Goal: Task Accomplishment & Management: Use online tool/utility

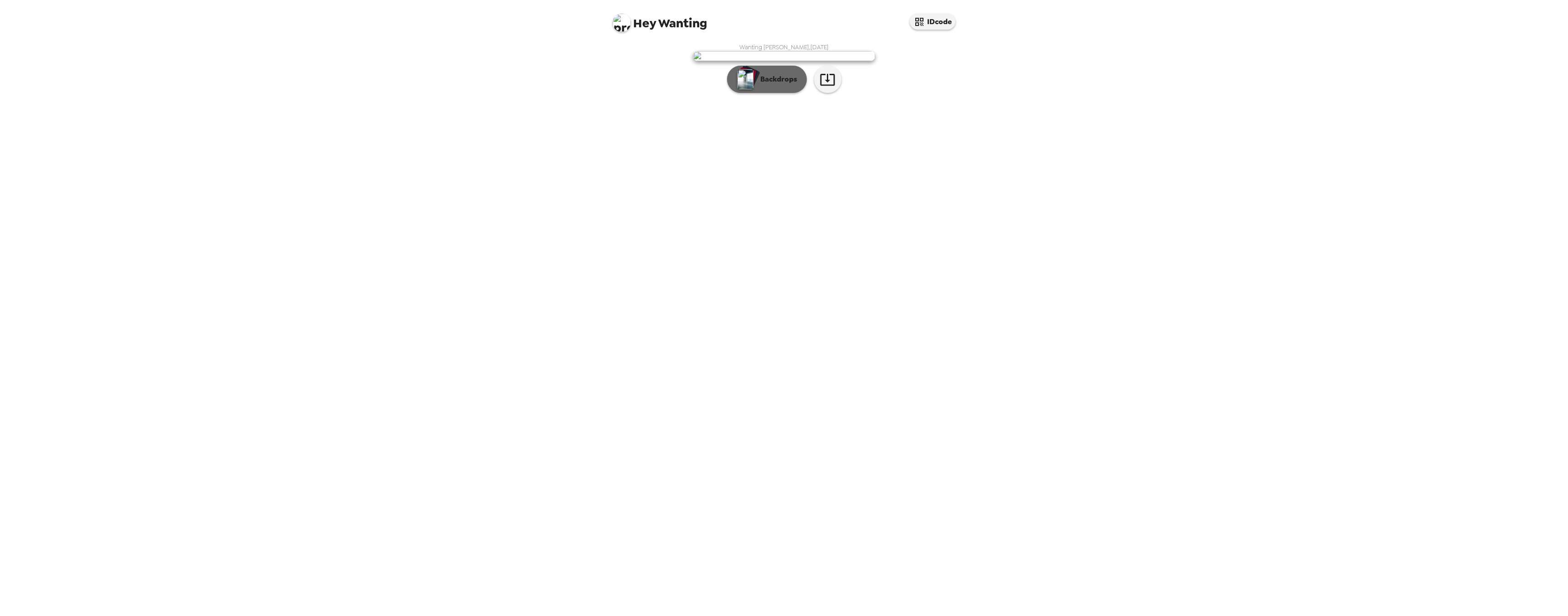
click at [774, 93] on button "Backdrops" at bounding box center [766, 79] width 80 height 27
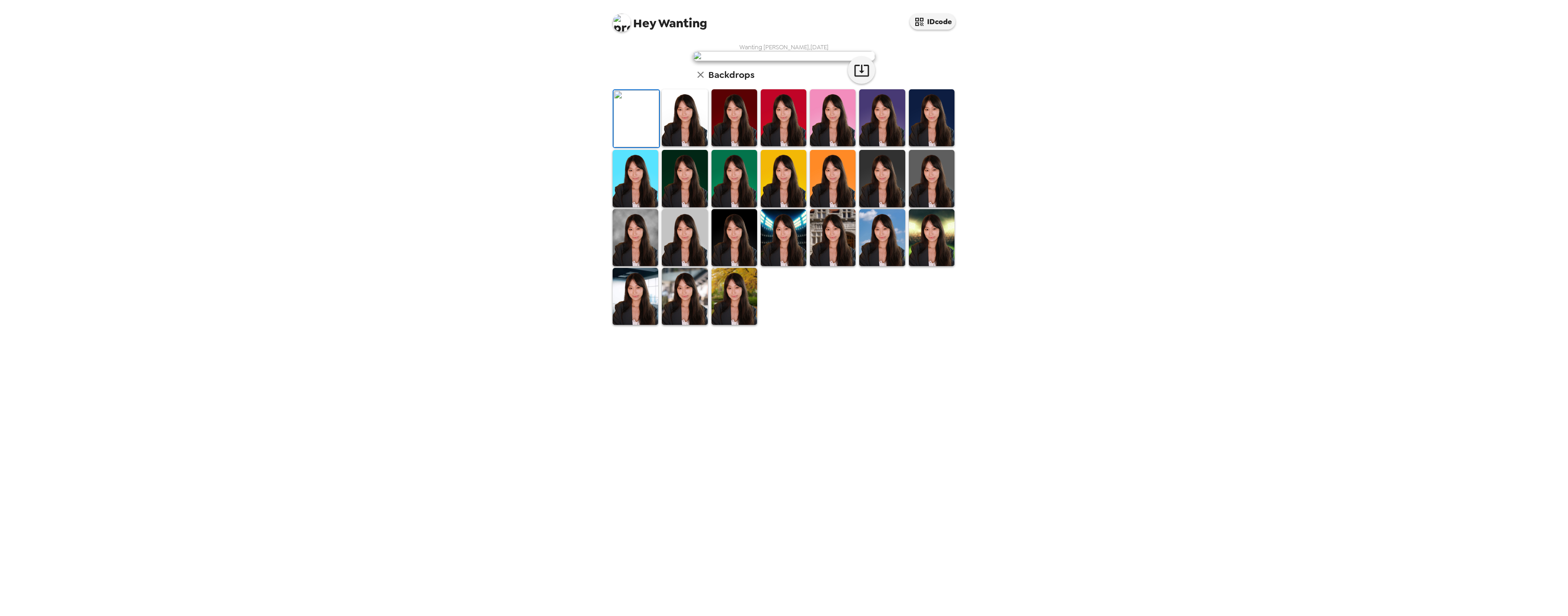
click at [923, 146] on img at bounding box center [931, 118] width 46 height 57
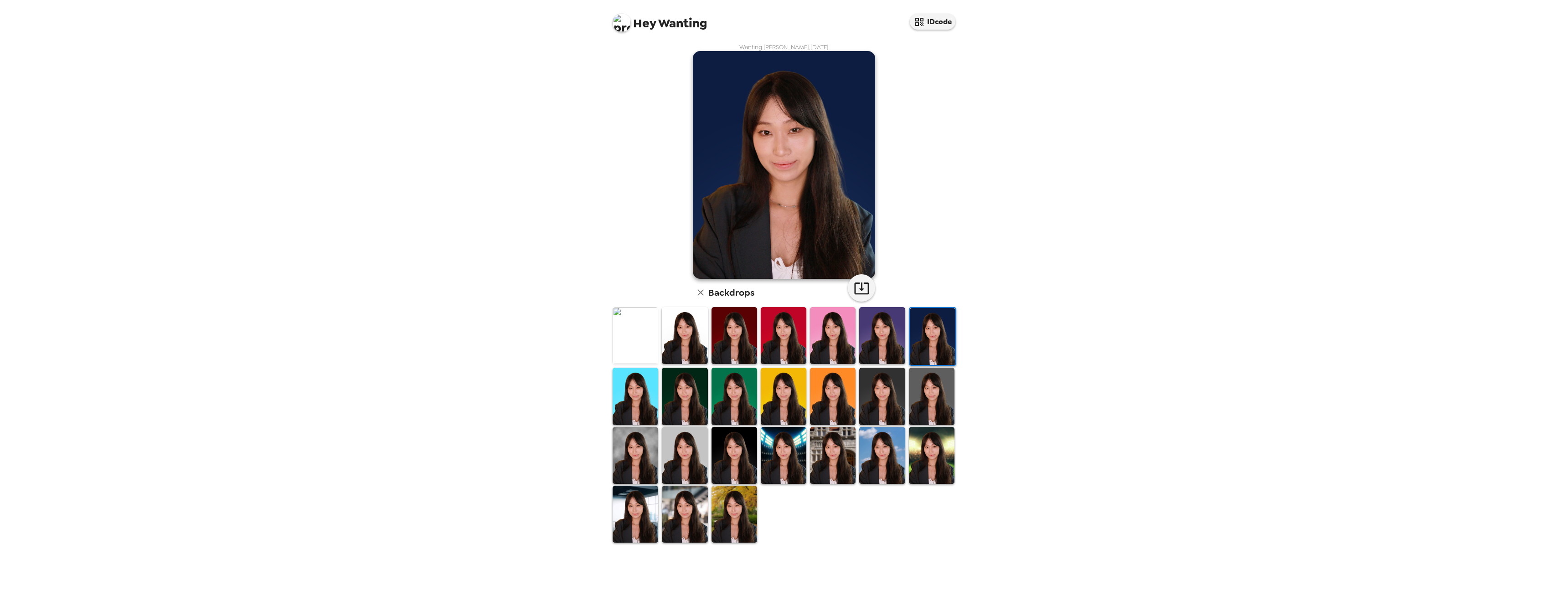
click at [882, 400] on img at bounding box center [881, 396] width 46 height 57
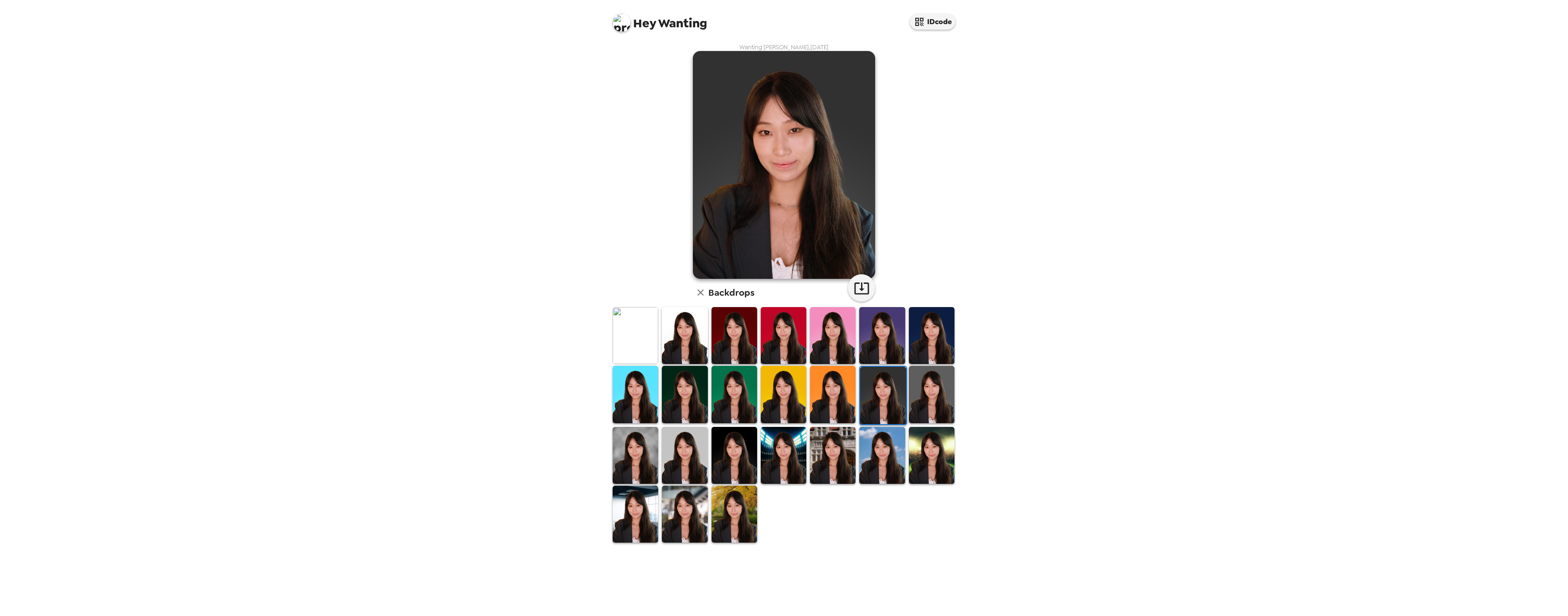
click at [732, 466] on img at bounding box center [734, 455] width 46 height 57
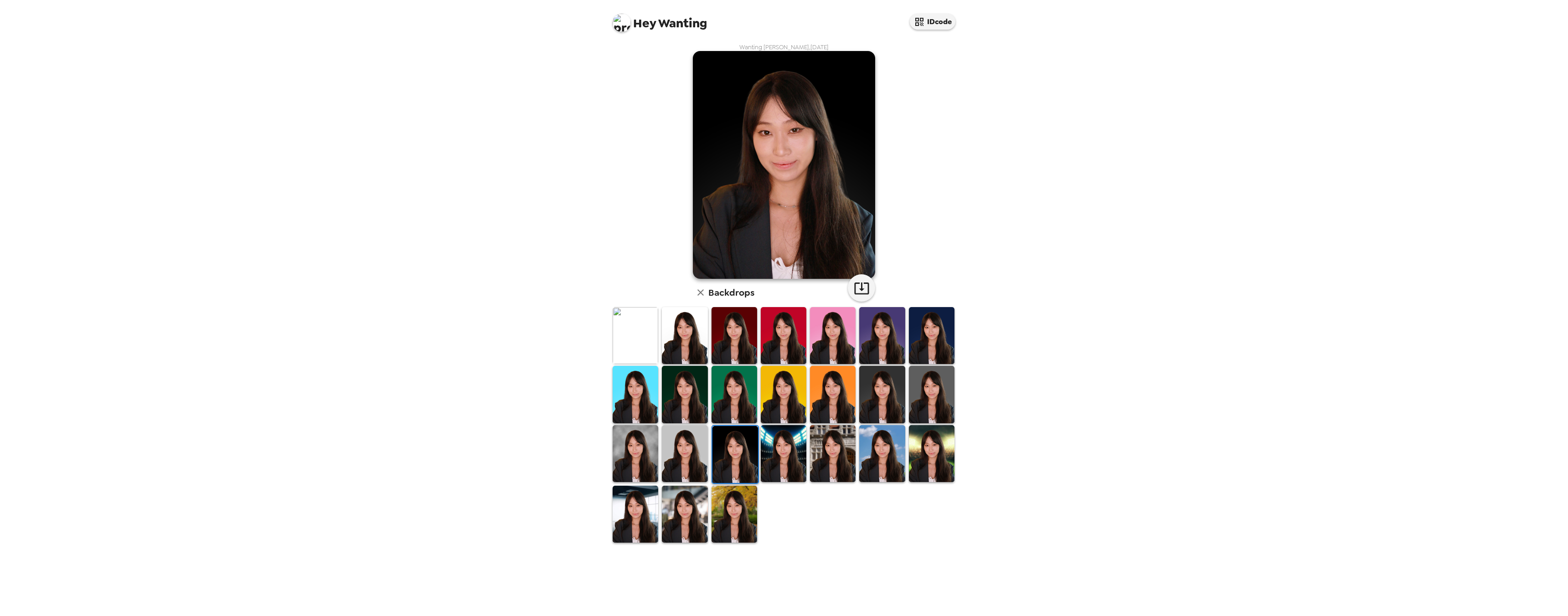
click at [725, 514] on img at bounding box center [734, 514] width 46 height 57
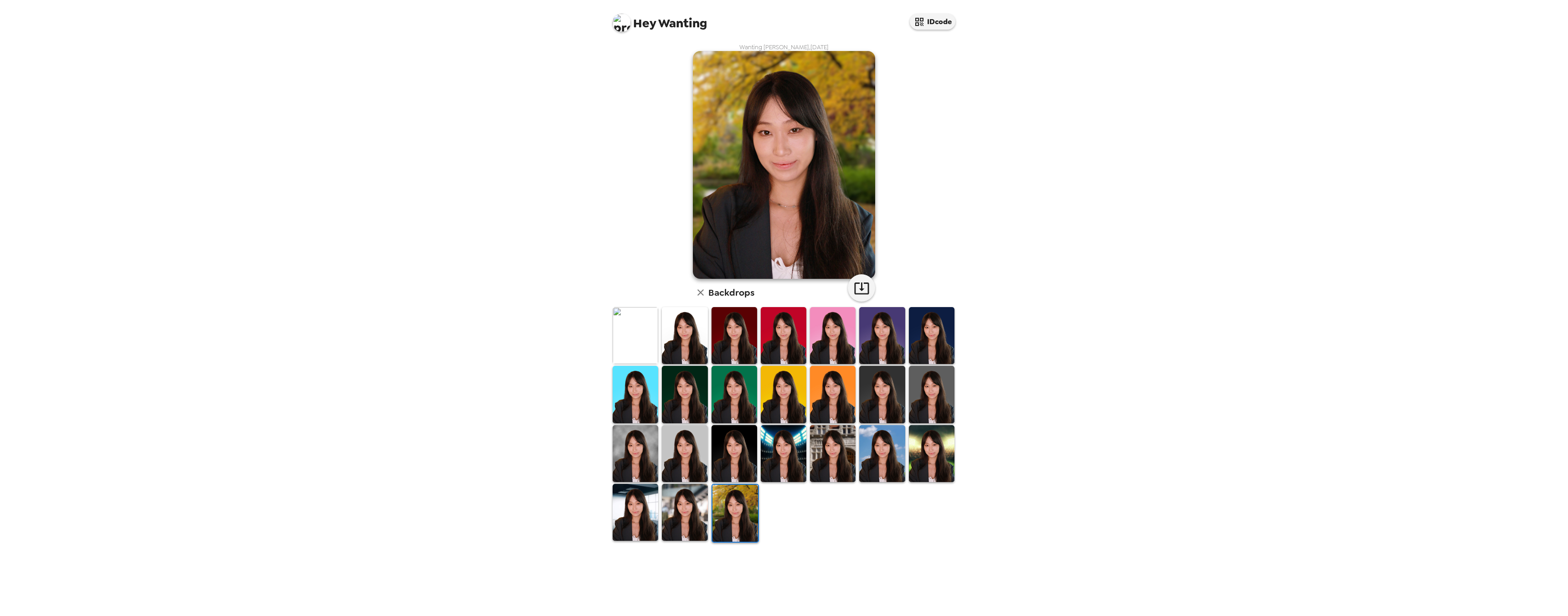
click at [693, 517] on img at bounding box center [684, 512] width 46 height 57
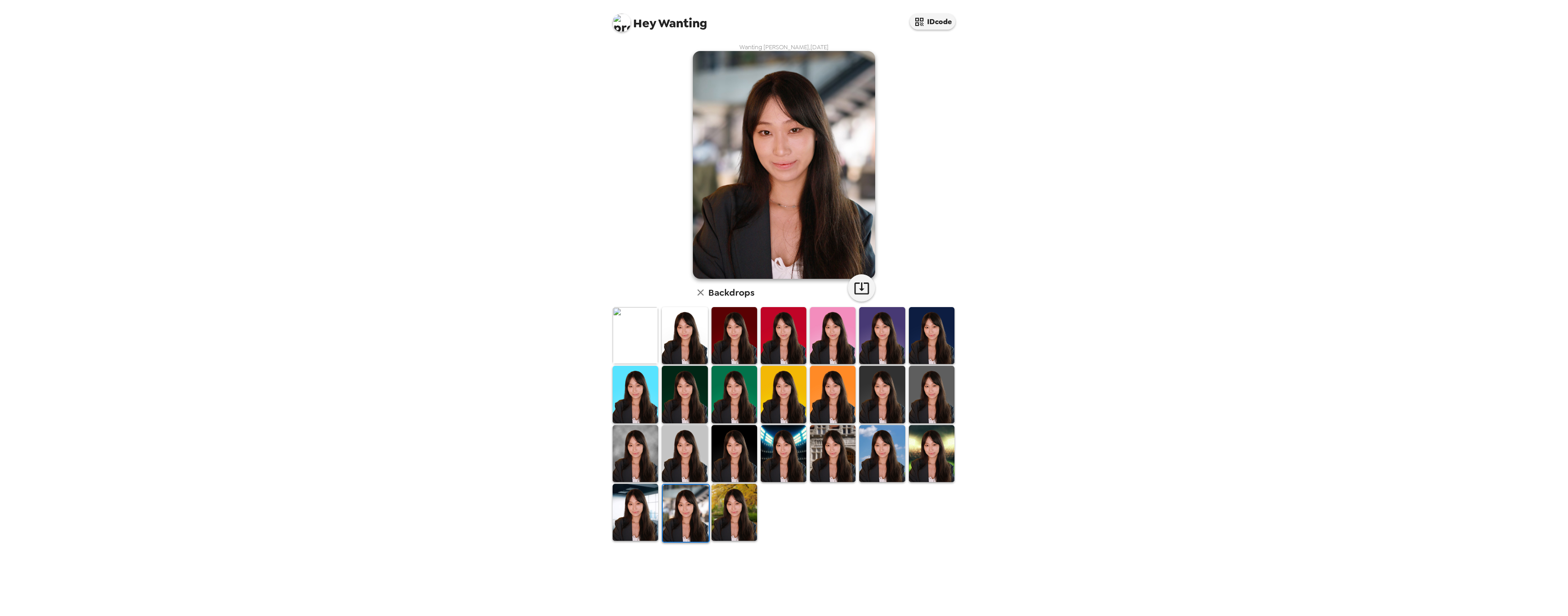
click at [638, 517] on img at bounding box center [635, 512] width 46 height 57
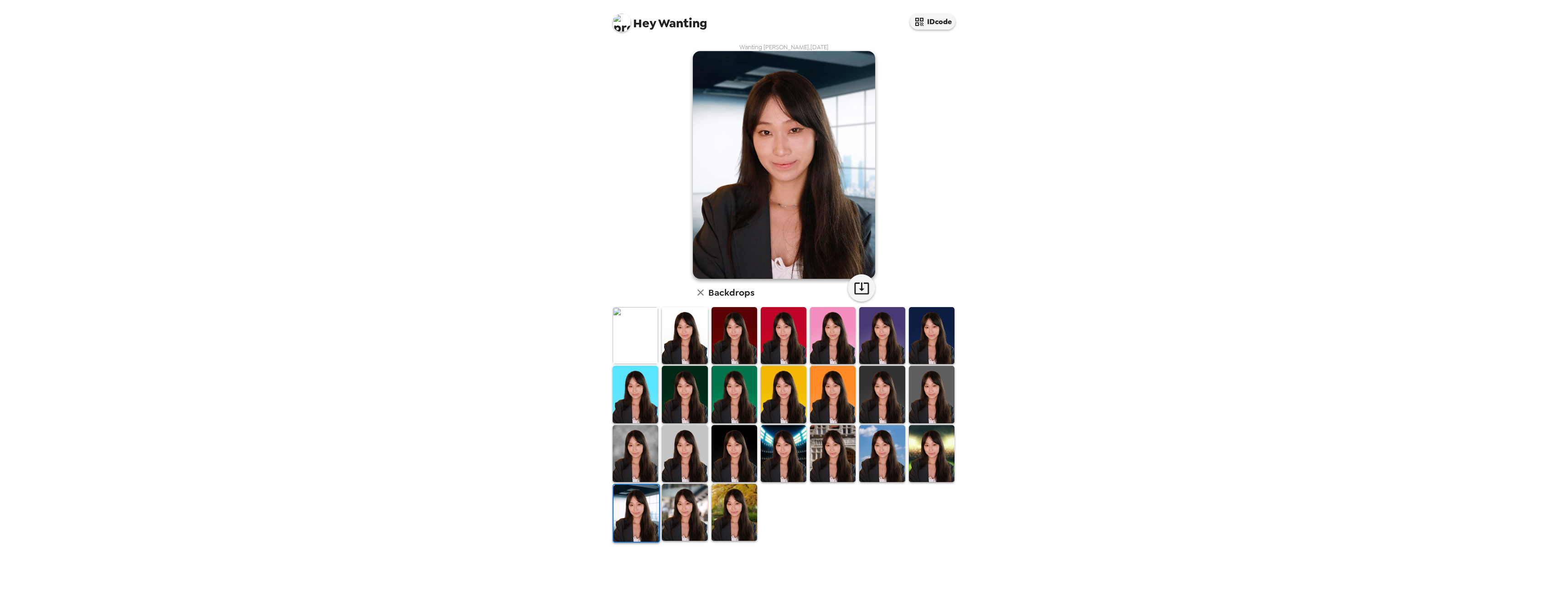
click at [634, 332] on img at bounding box center [635, 335] width 46 height 57
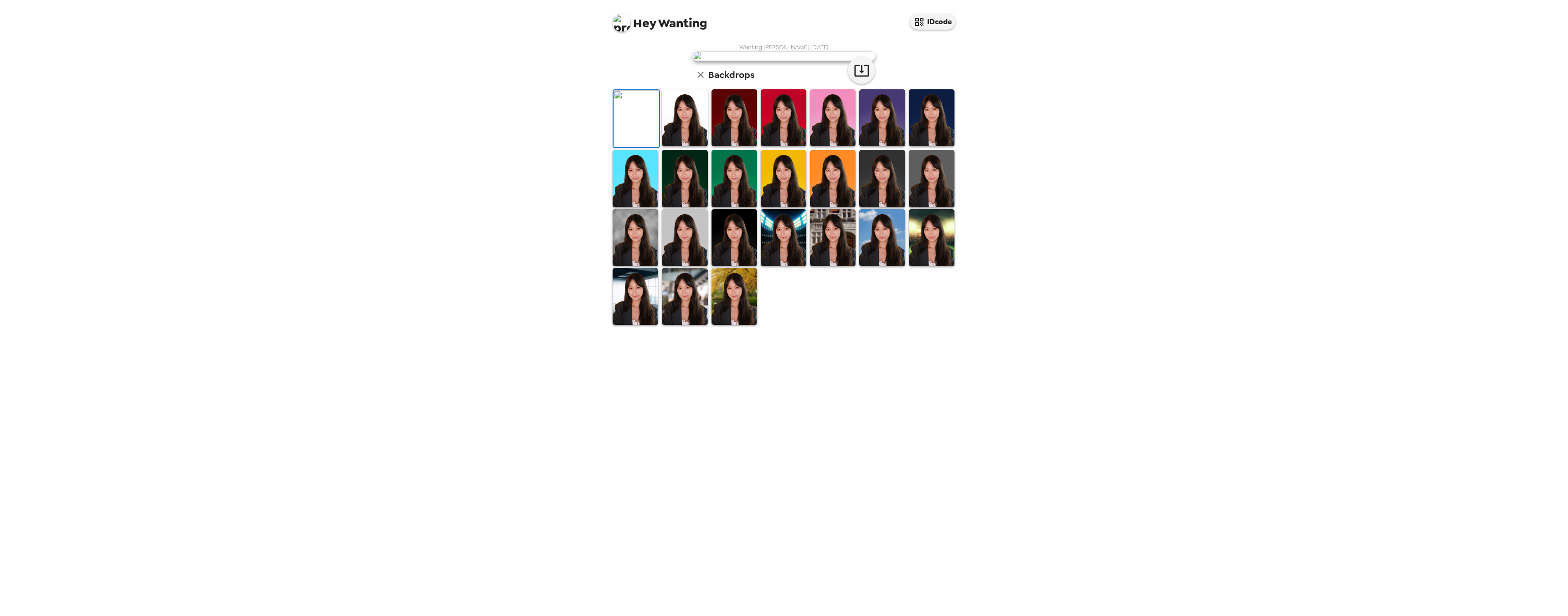
click at [926, 146] on img at bounding box center [931, 118] width 46 height 57
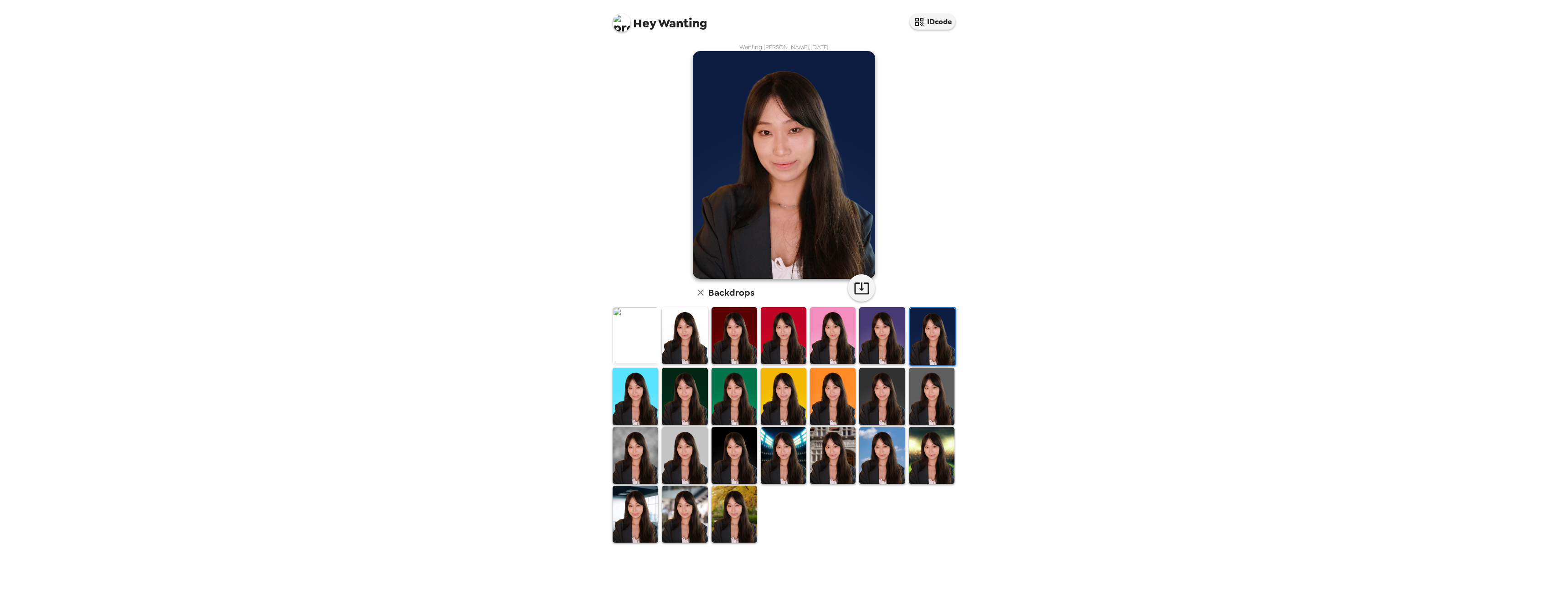
click at [630, 464] on img at bounding box center [635, 455] width 46 height 57
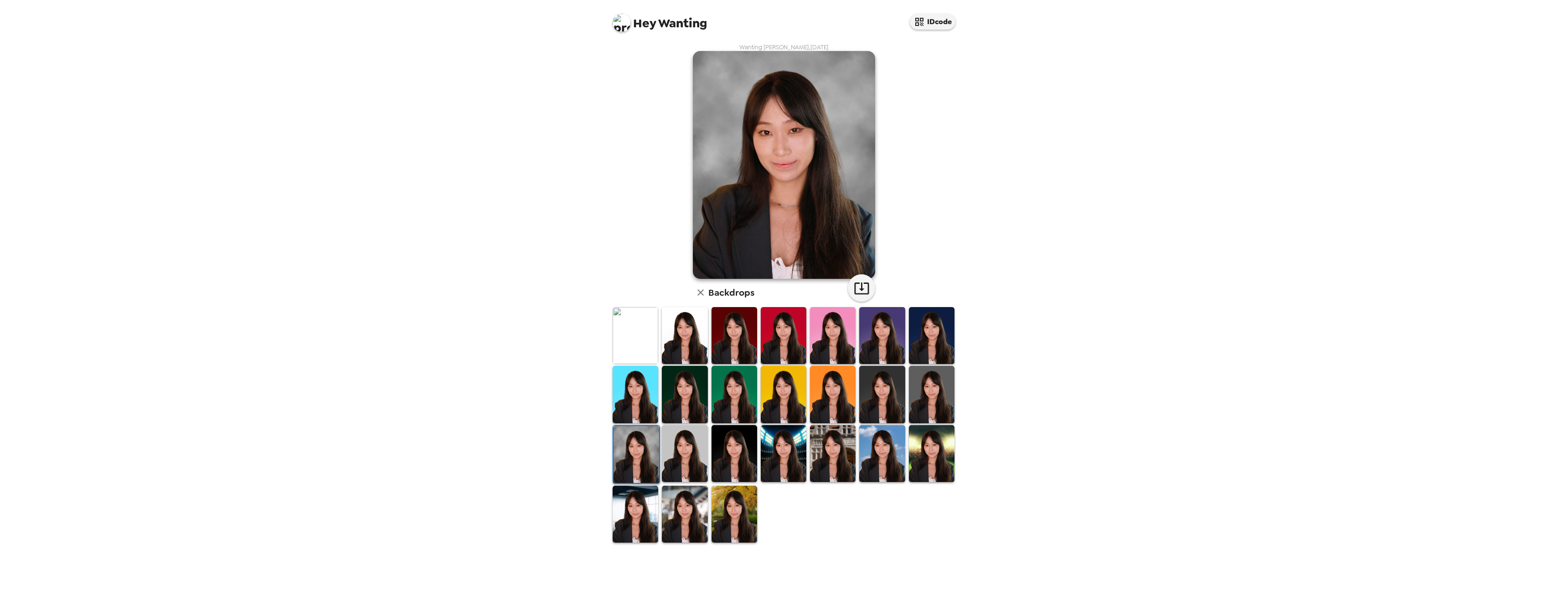
click at [633, 341] on img at bounding box center [635, 335] width 46 height 57
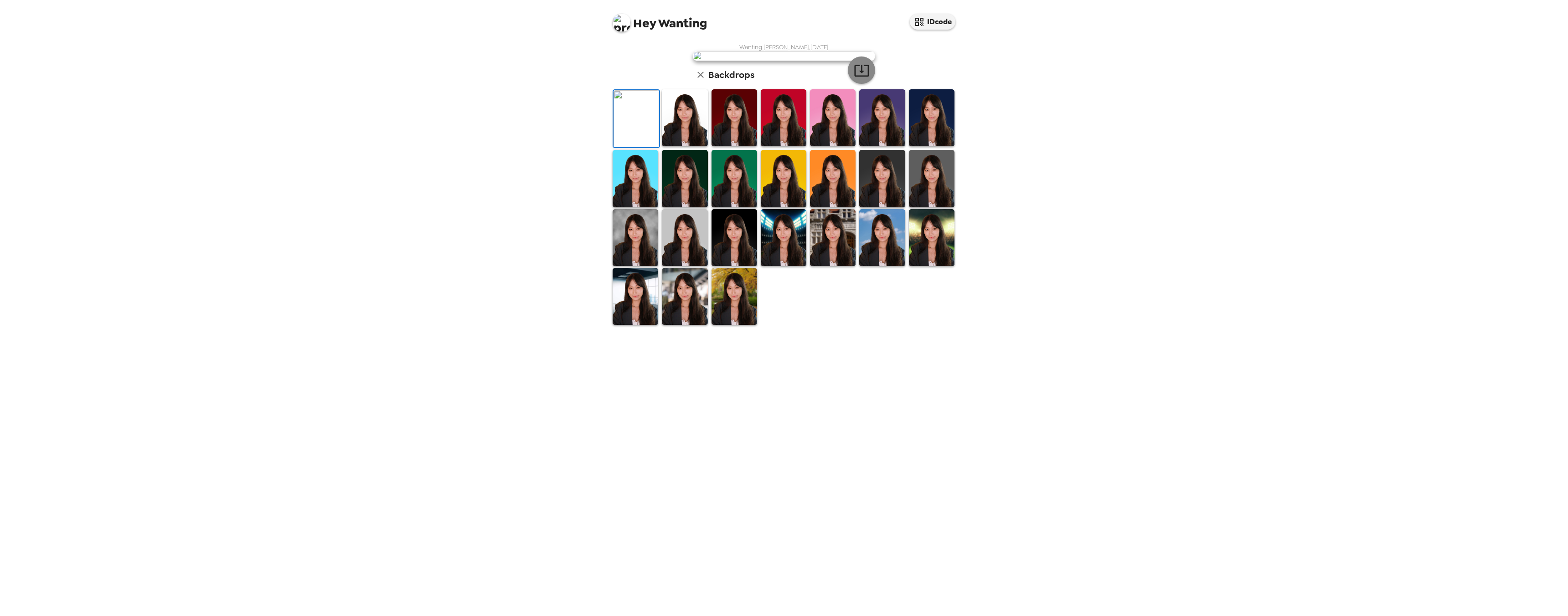
click at [858, 78] on icon "button" at bounding box center [861, 70] width 16 height 16
click at [927, 207] on img at bounding box center [931, 178] width 46 height 57
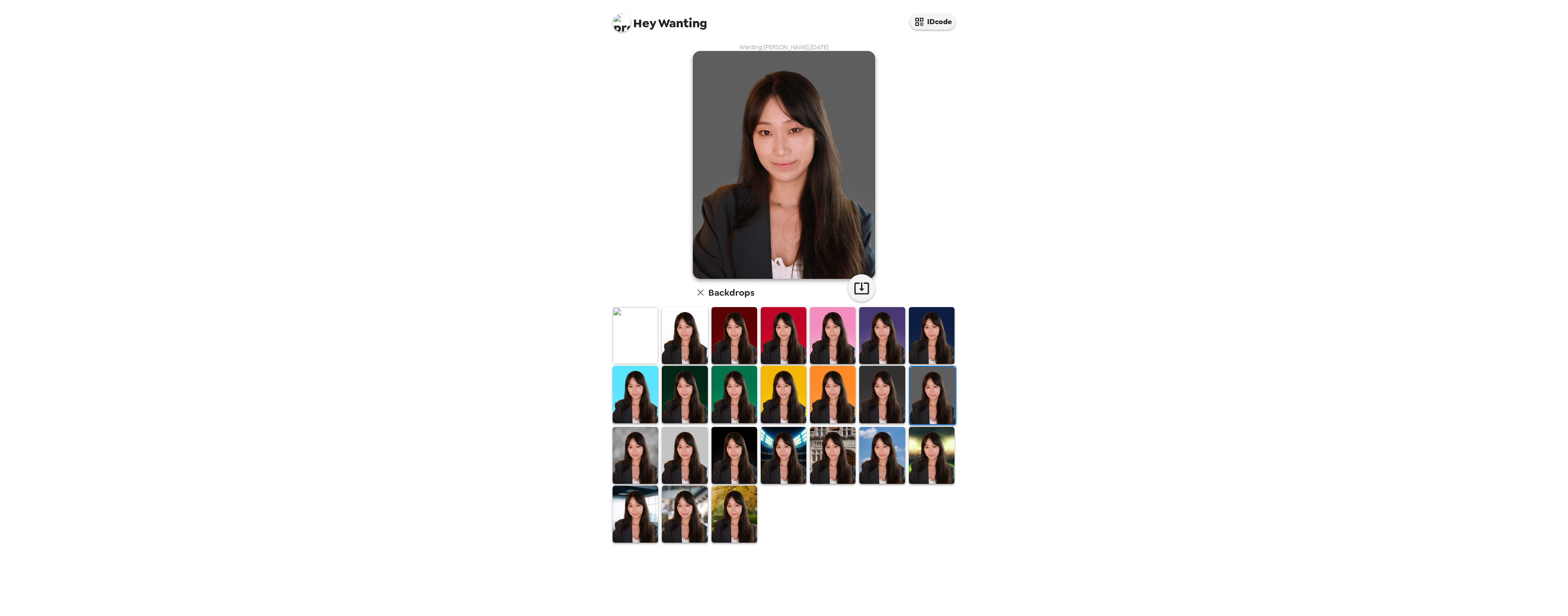
click at [886, 402] on img at bounding box center [881, 394] width 46 height 57
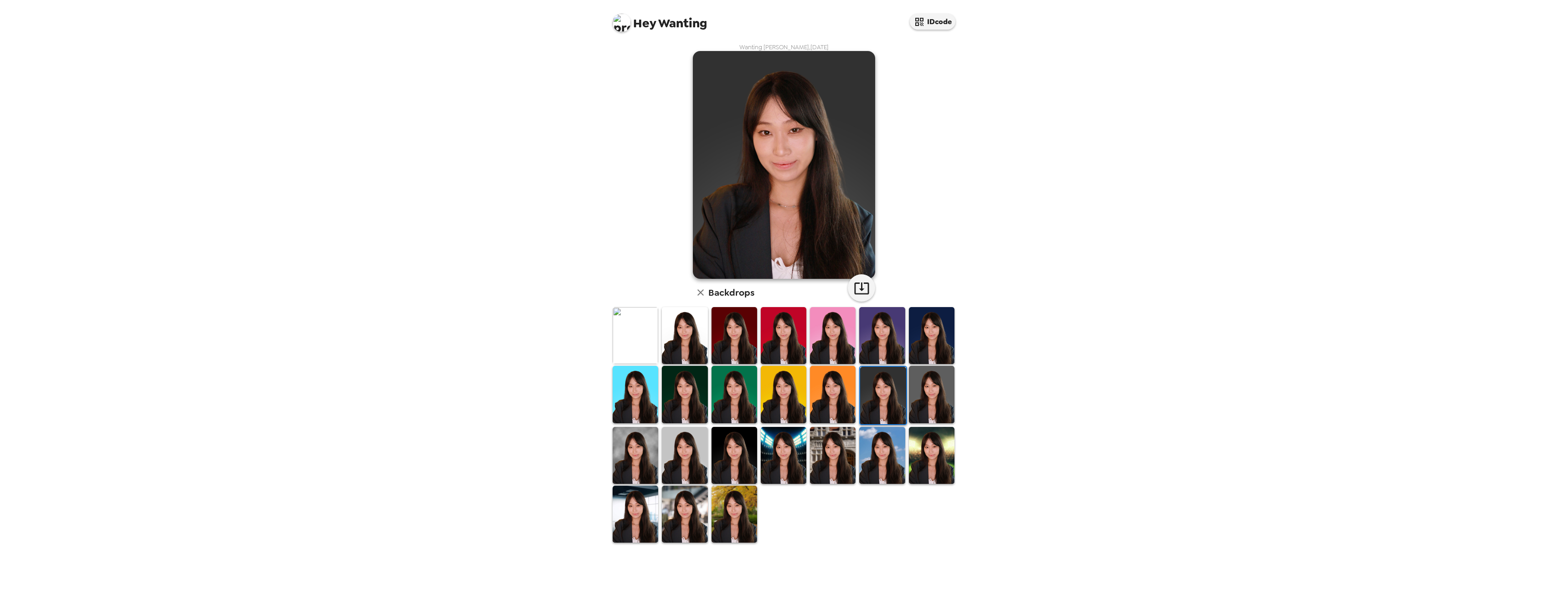
click at [665, 458] on img at bounding box center [684, 455] width 46 height 57
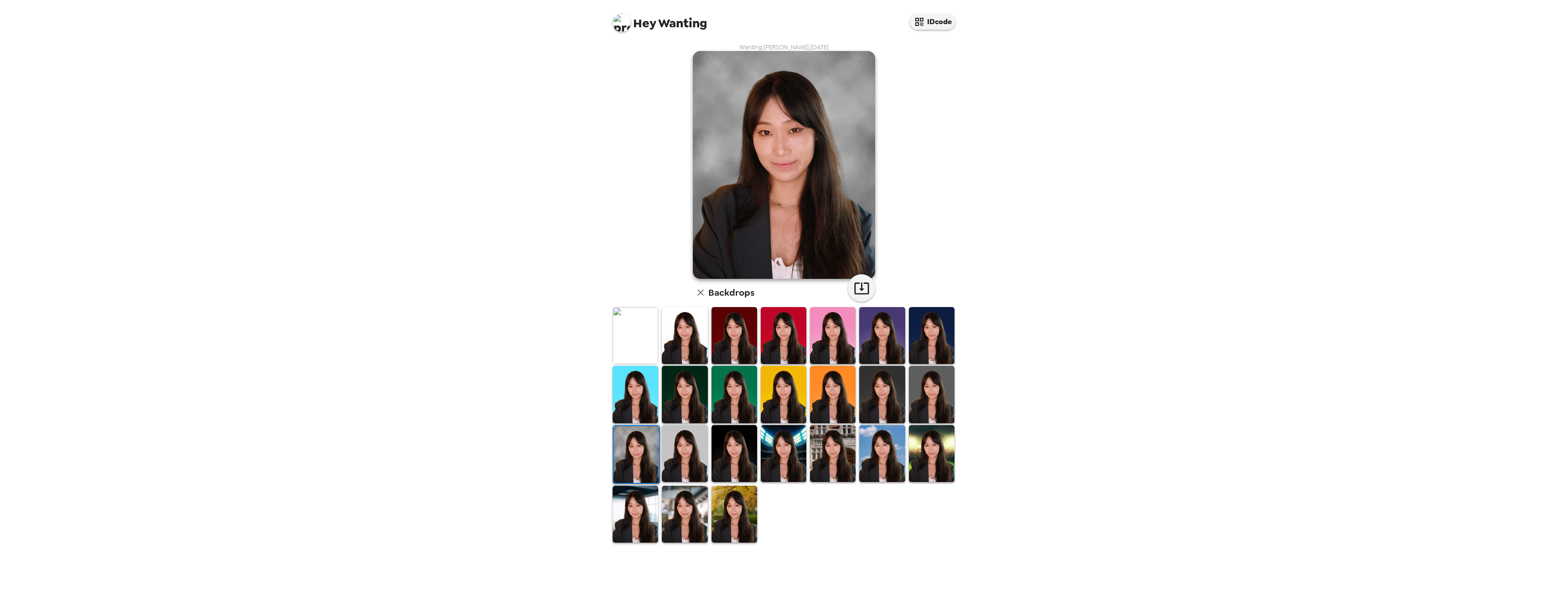
click at [899, 342] on img at bounding box center [881, 335] width 46 height 57
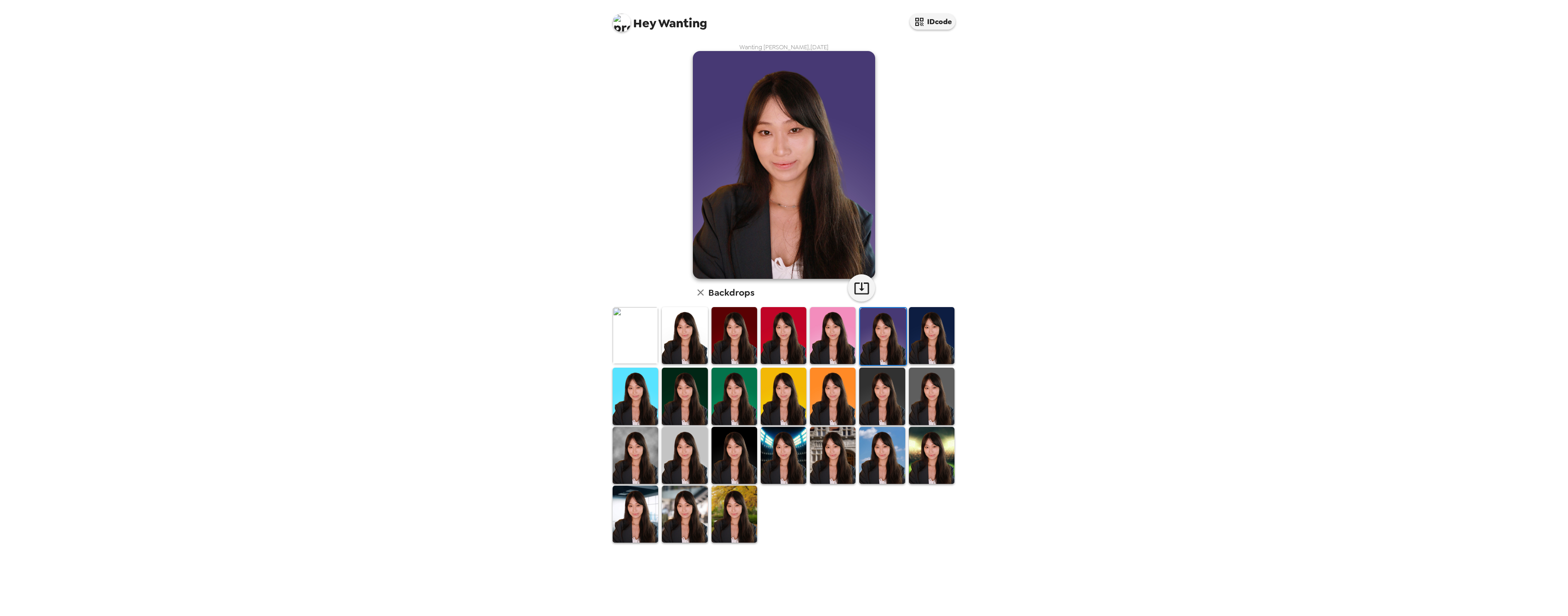
click at [723, 468] on img at bounding box center [734, 455] width 46 height 57
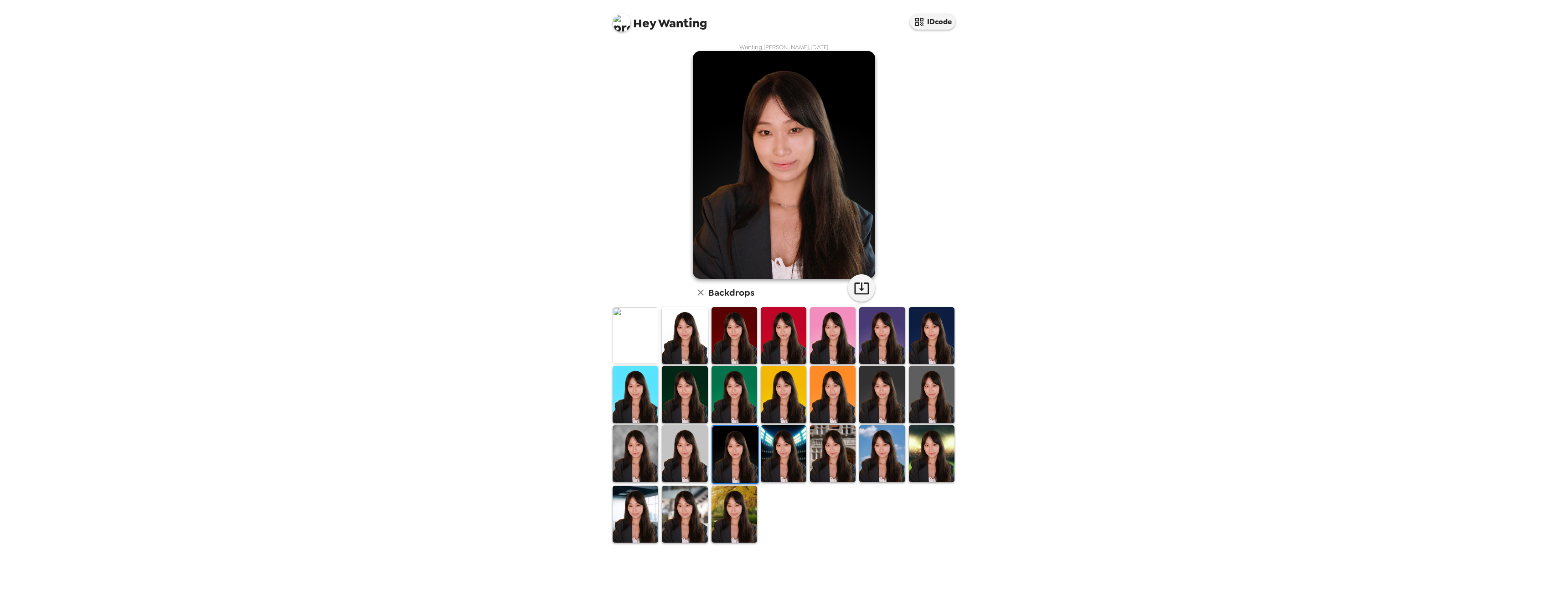
click at [708, 463] on div at bounding box center [685, 454] width 49 height 61
click at [700, 455] on img at bounding box center [684, 453] width 46 height 57
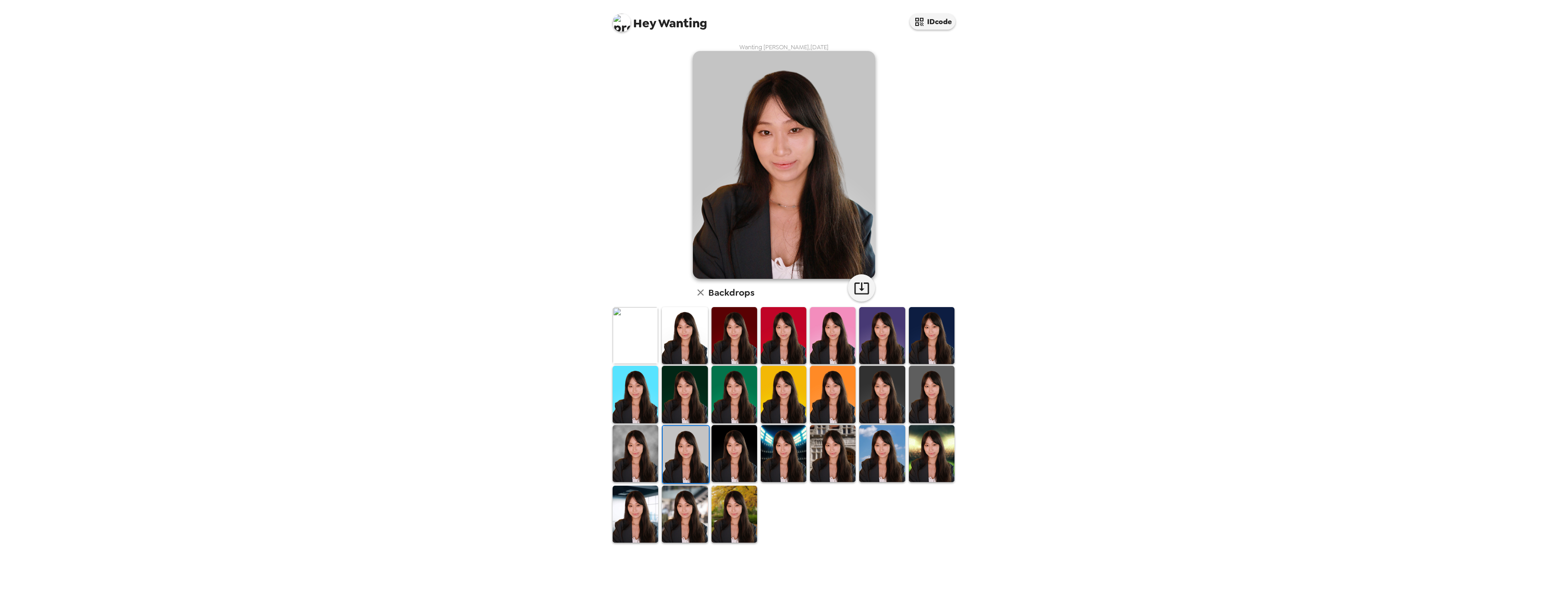
click at [843, 449] on img at bounding box center [832, 453] width 46 height 57
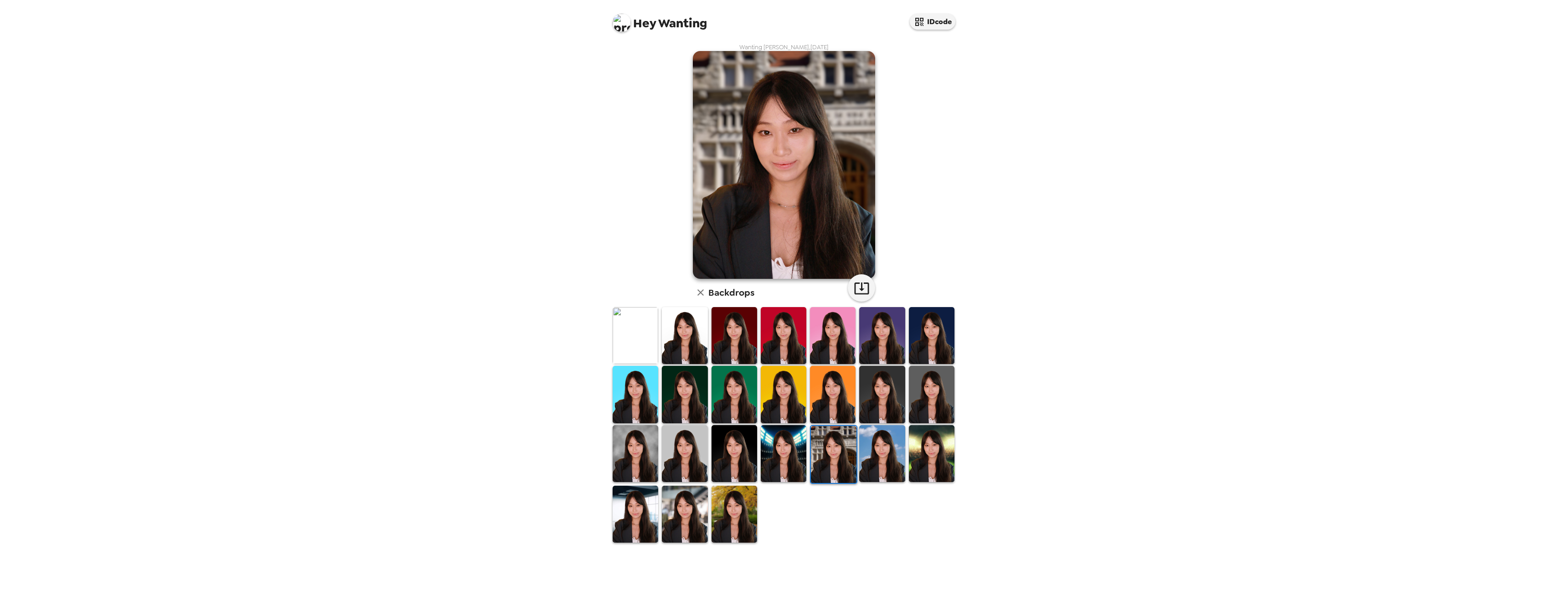
click at [891, 449] on img at bounding box center [881, 453] width 46 height 57
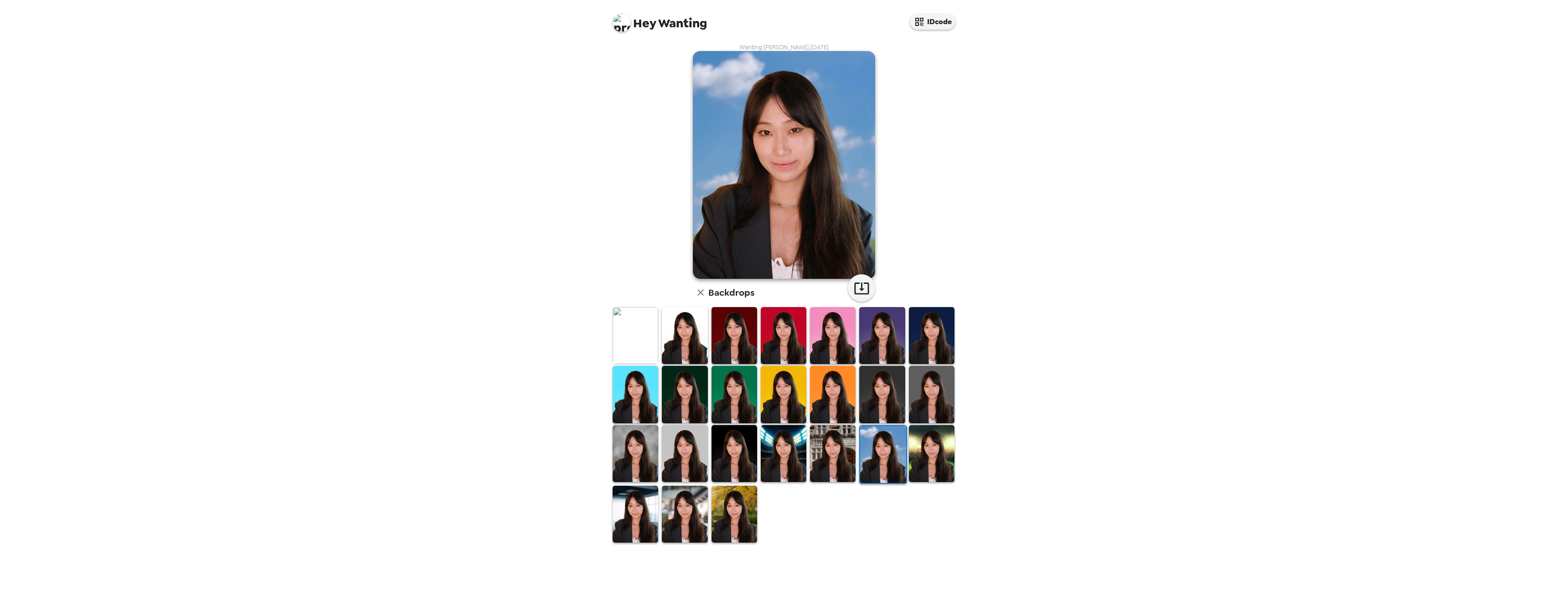
click at [923, 449] on img at bounding box center [931, 453] width 46 height 57
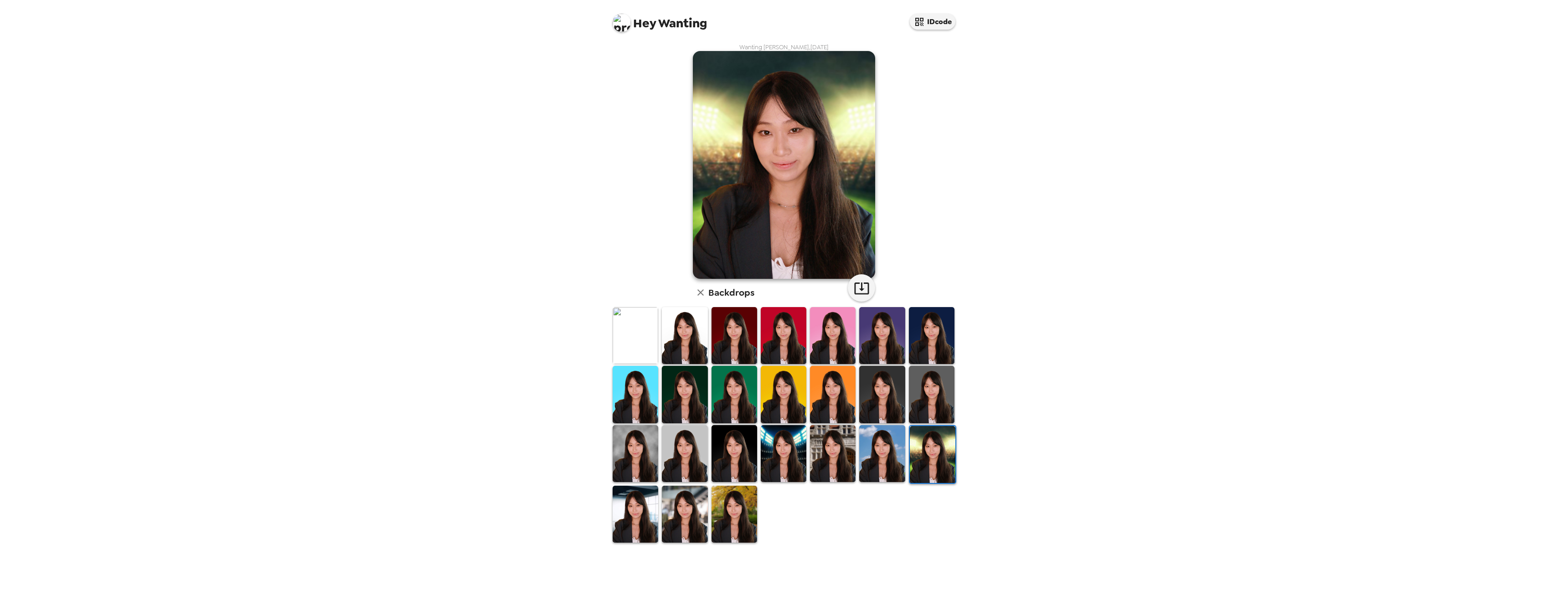
click at [933, 407] on img at bounding box center [931, 394] width 46 height 57
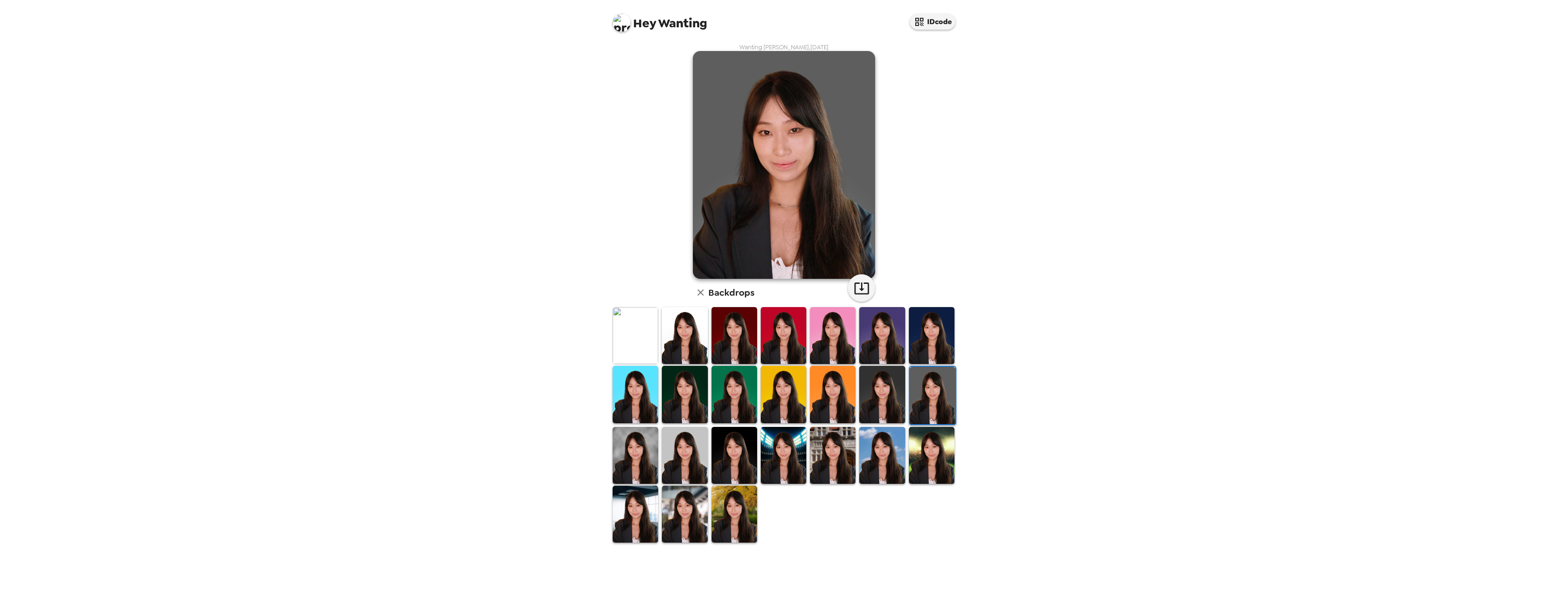
click at [882, 406] on img at bounding box center [881, 394] width 46 height 57
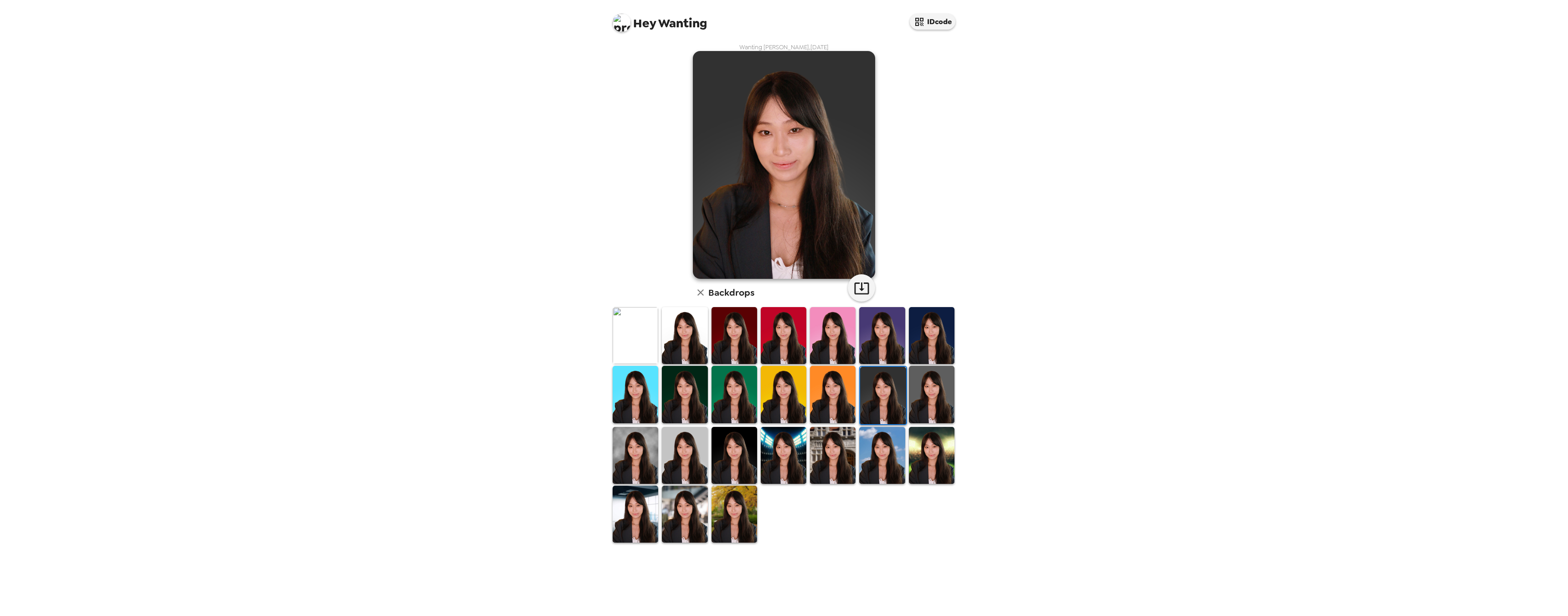
click at [934, 339] on img at bounding box center [931, 335] width 46 height 57
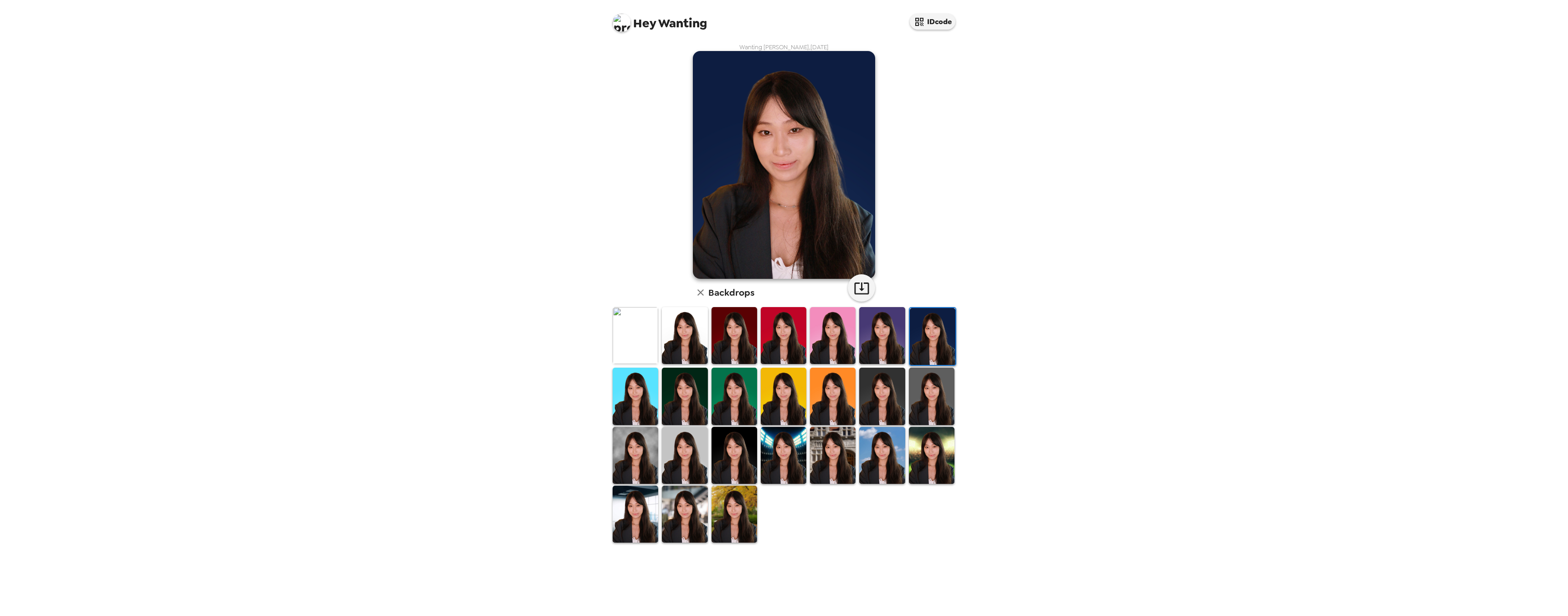
click at [890, 391] on img at bounding box center [881, 396] width 46 height 57
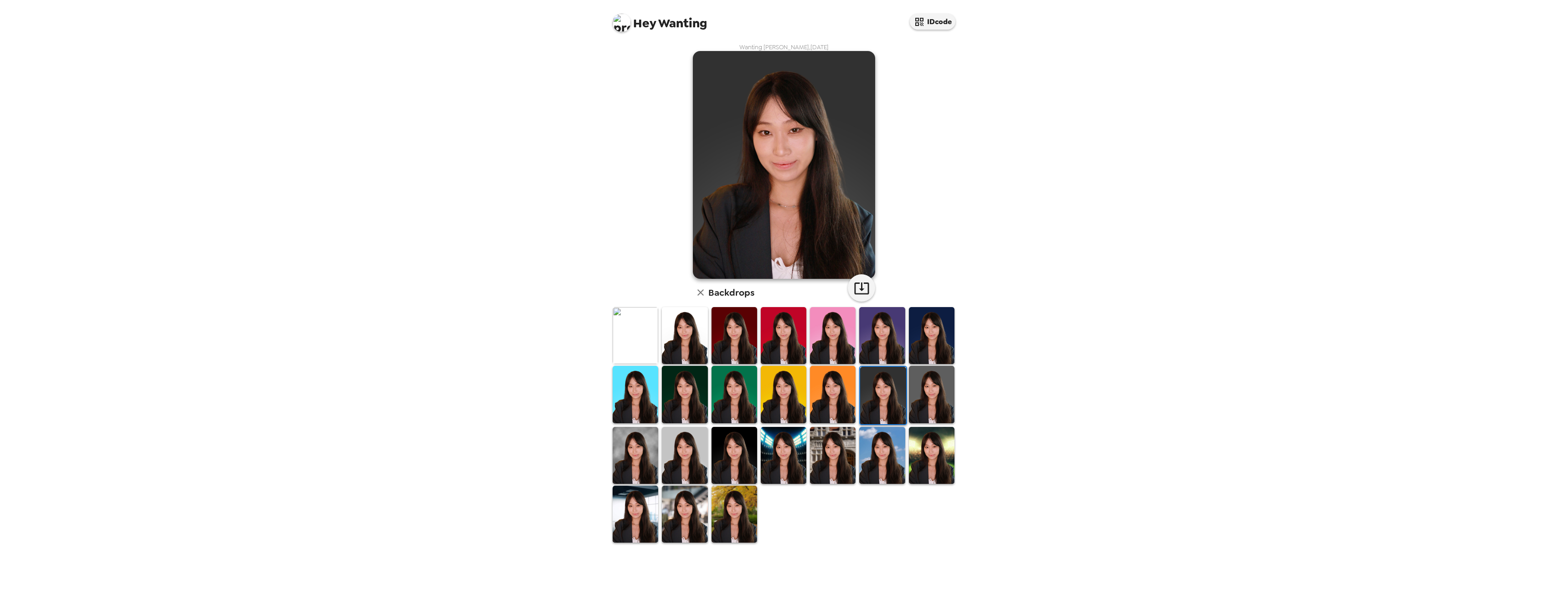
click at [775, 341] on img at bounding box center [783, 335] width 46 height 57
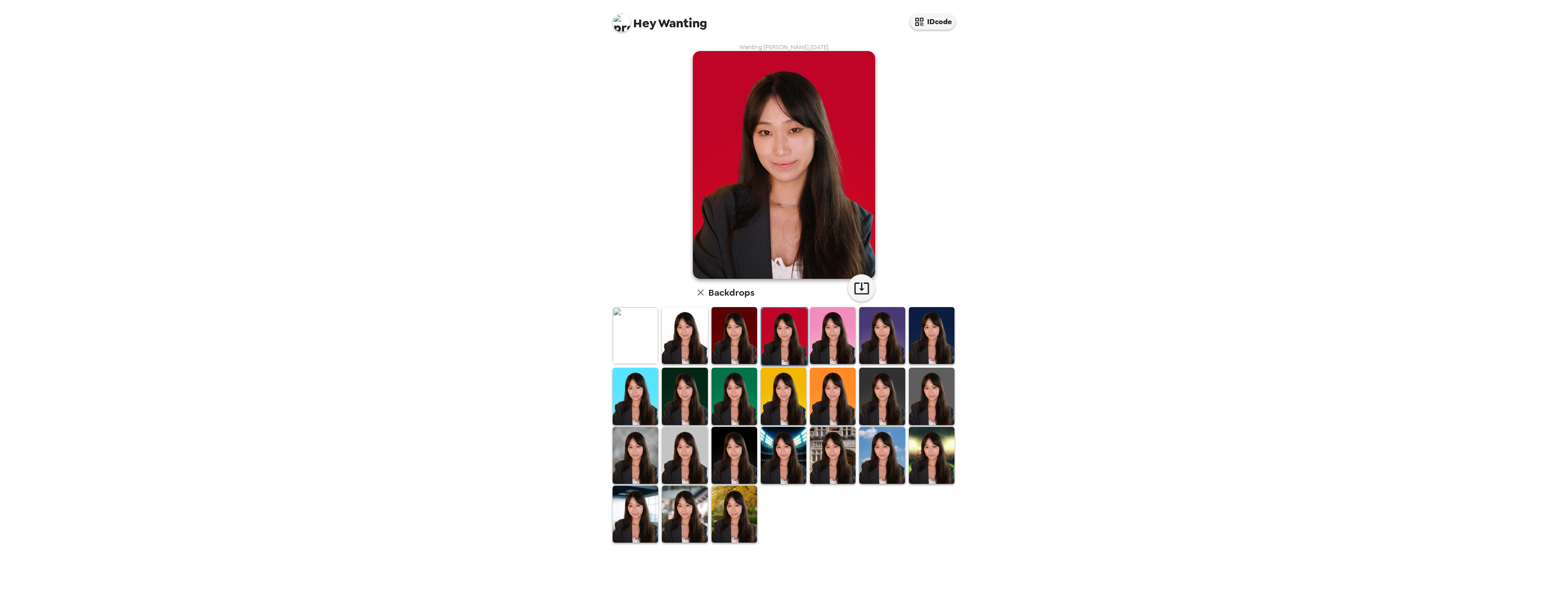
click at [678, 344] on img at bounding box center [684, 335] width 46 height 57
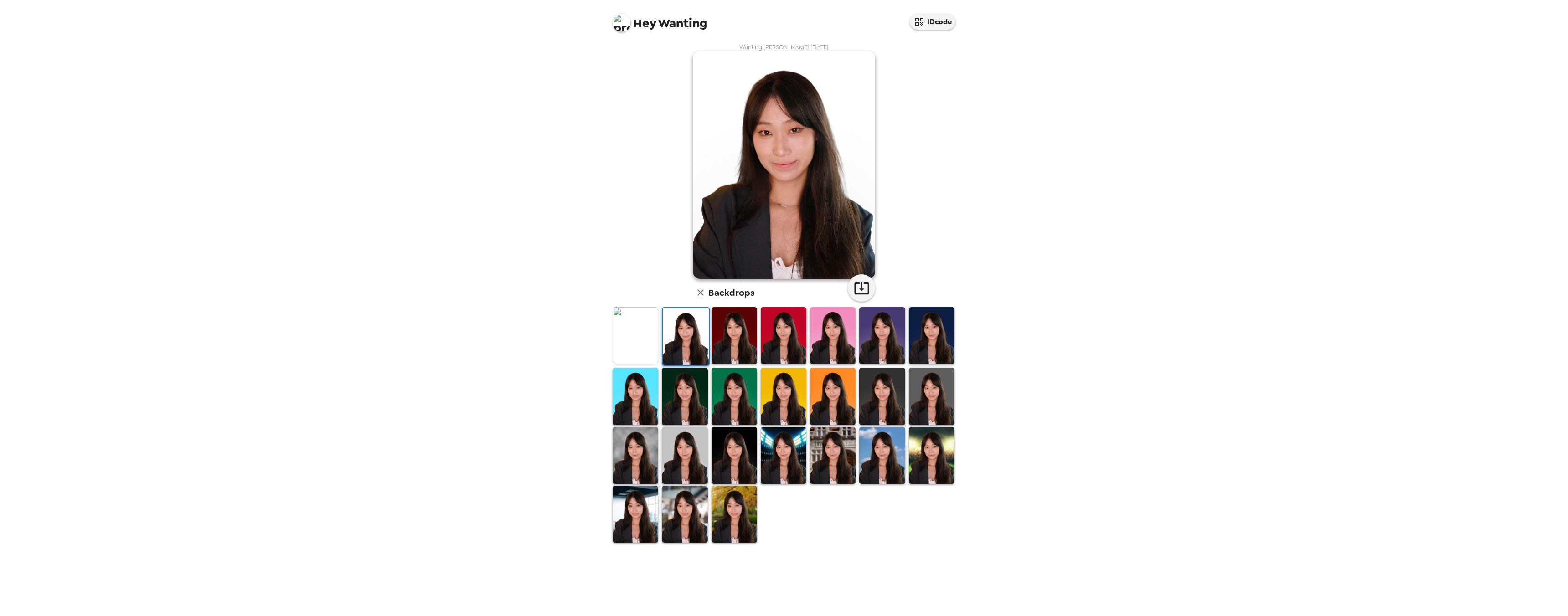
click at [755, 345] on img at bounding box center [734, 335] width 46 height 57
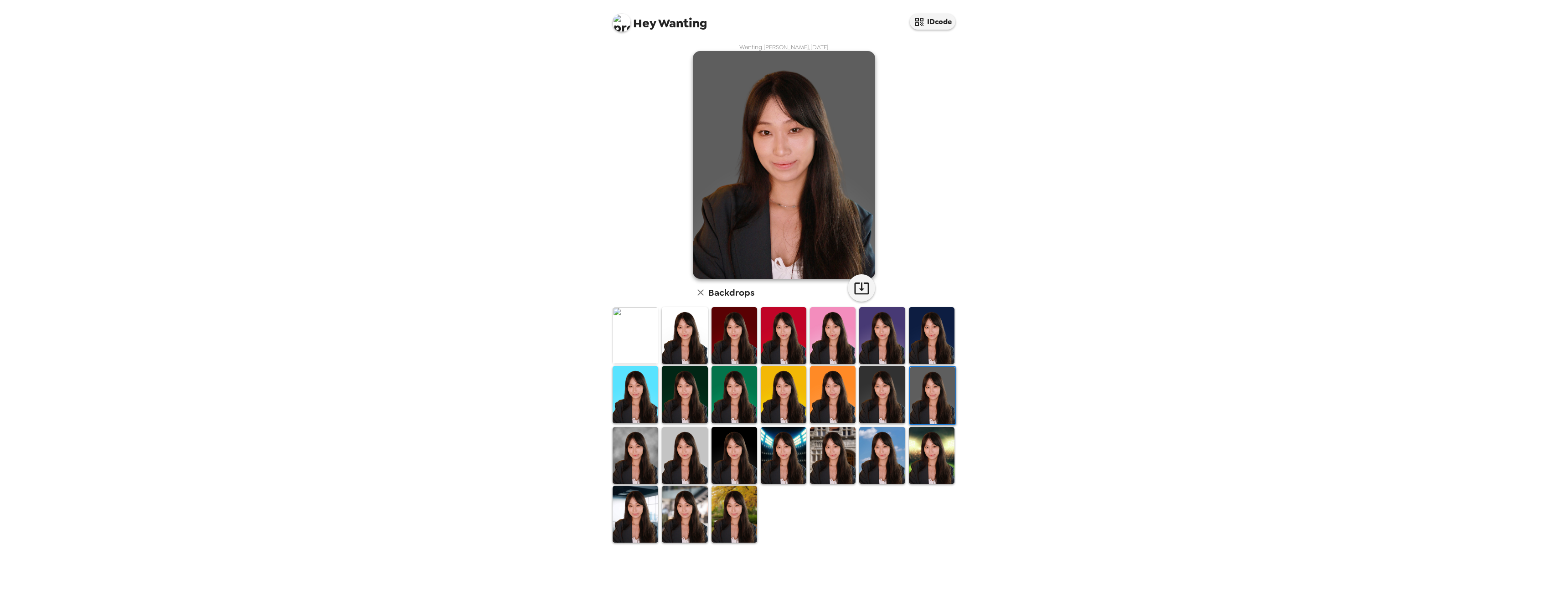
drag, startPoint x: 764, startPoint y: 237, endPoint x: 680, endPoint y: 264, distance: 88.2
click at [680, 264] on div "Wanting Ma , [DATE] Backdrops" at bounding box center [783, 293] width 346 height 500
click at [699, 290] on icon "button" at bounding box center [701, 293] width 11 height 11
